Goal: Complete application form

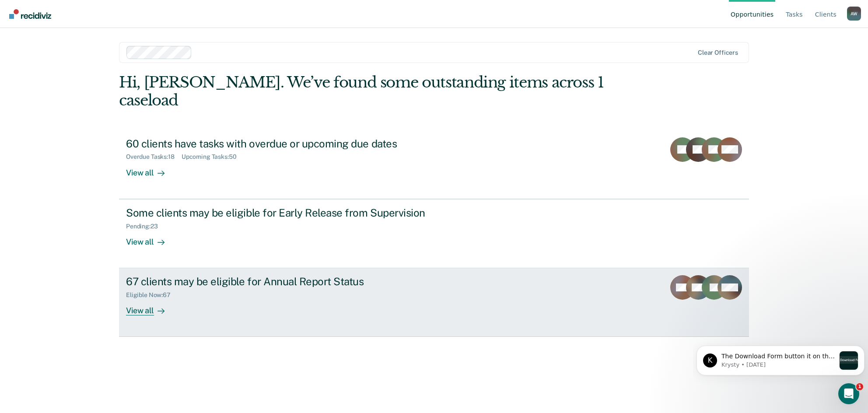
click at [183, 288] on div "Eligible Now : 67" at bounding box center [279, 293] width 307 height 11
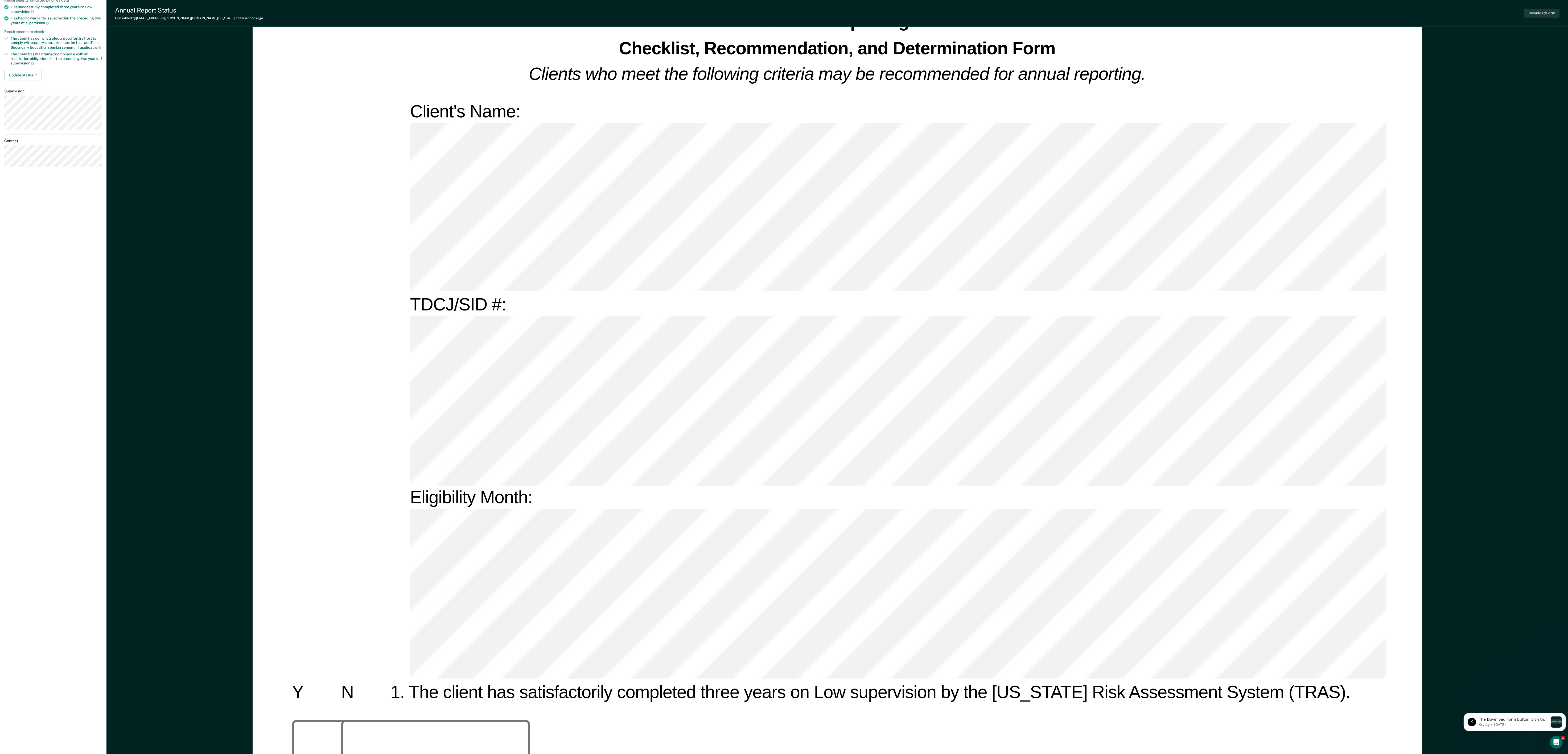
scroll to position [107, 0]
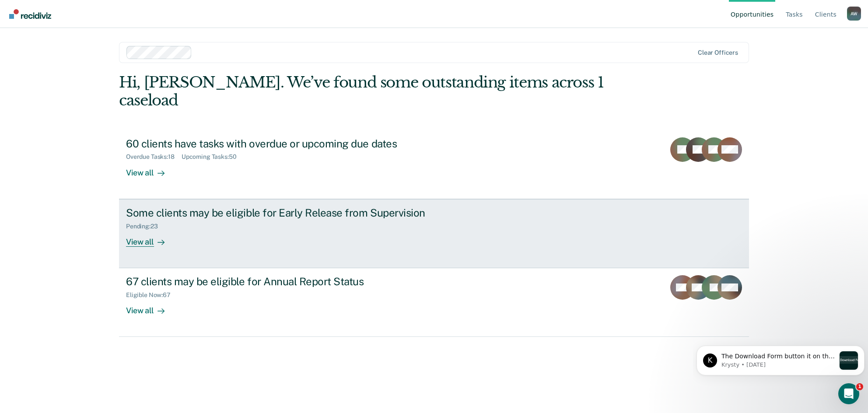
click at [262, 219] on div "Pending : 23" at bounding box center [279, 224] width 307 height 11
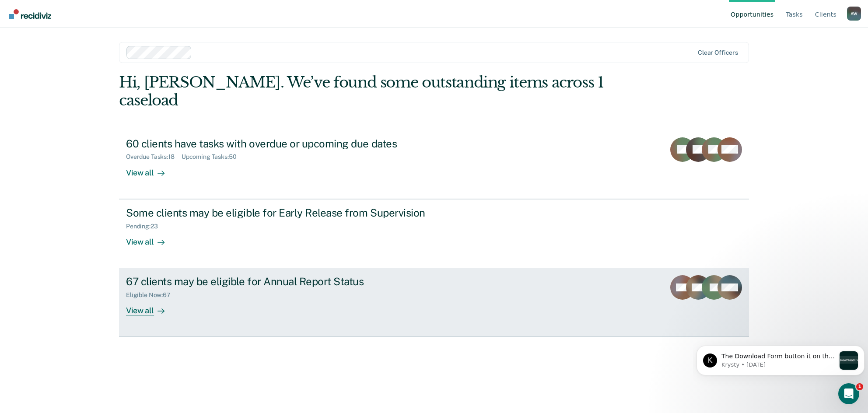
click at [203, 293] on div "67 clients may be eligible for Annual Report Status Eligible Now : 67 View all" at bounding box center [290, 295] width 328 height 40
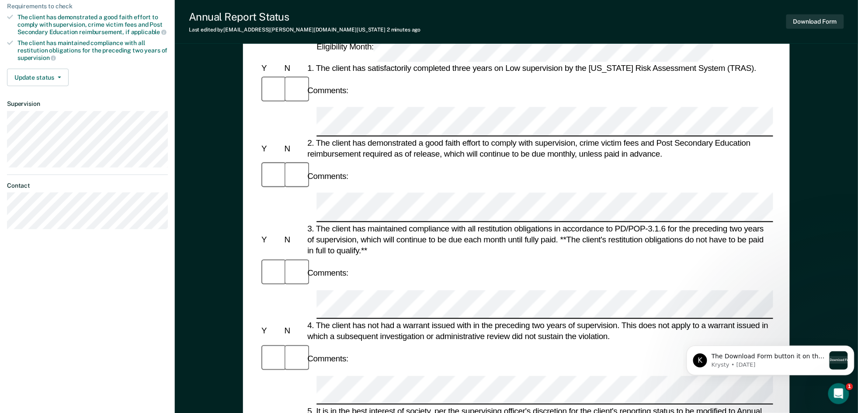
scroll to position [175, 0]
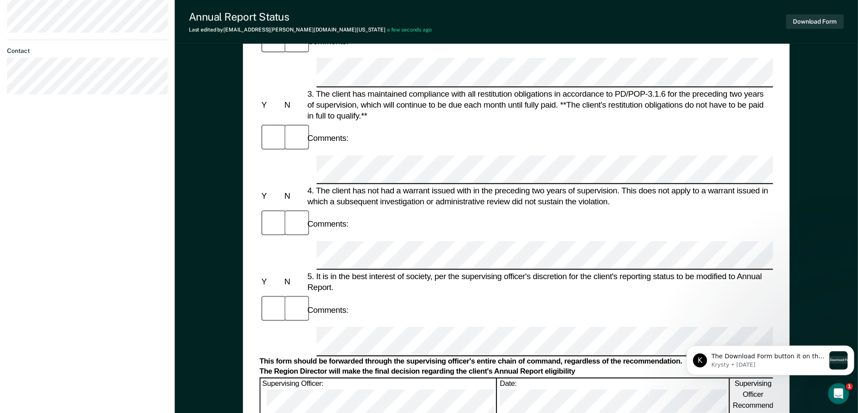
scroll to position [350, 0]
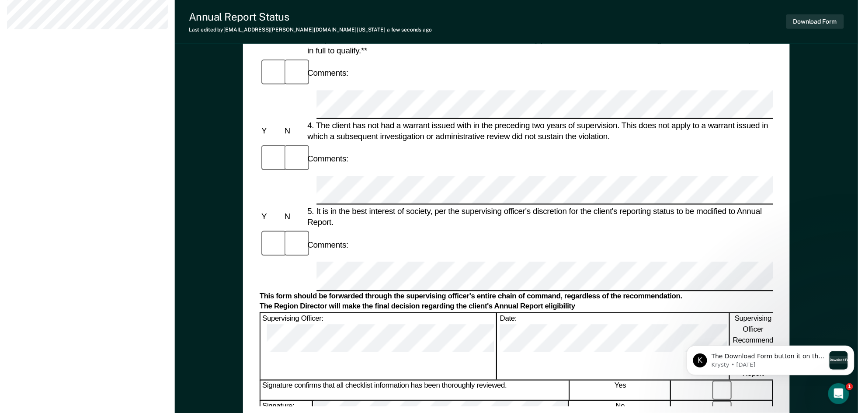
scroll to position [383, 0]
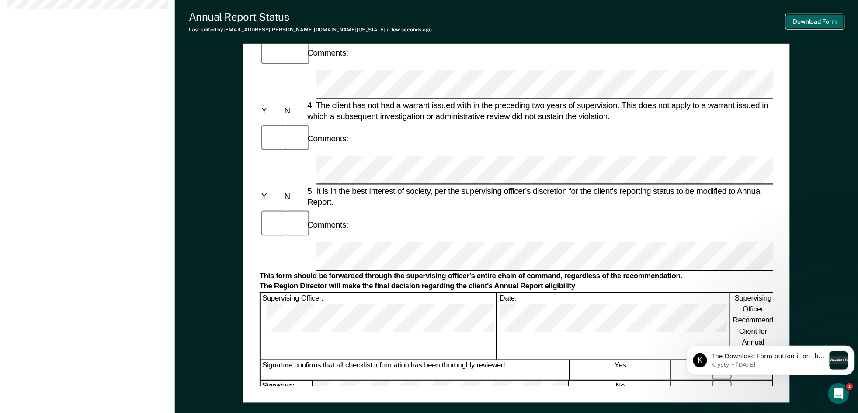
click at [821, 24] on button "Download Form" at bounding box center [816, 21] width 58 height 14
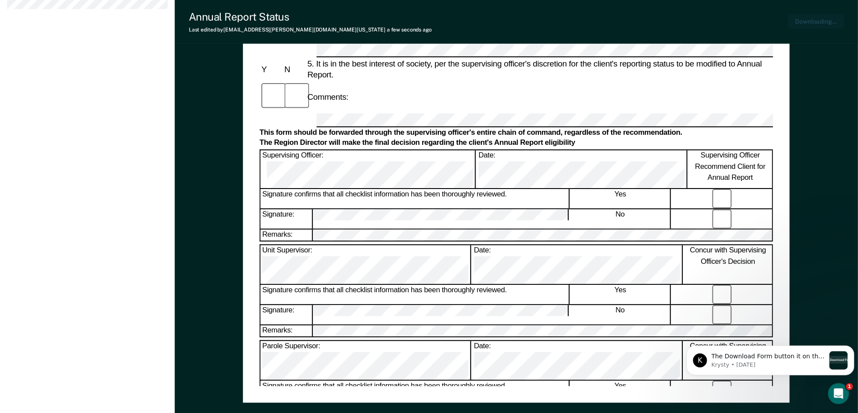
scroll to position [425, 0]
